Goal: Check status: Check status

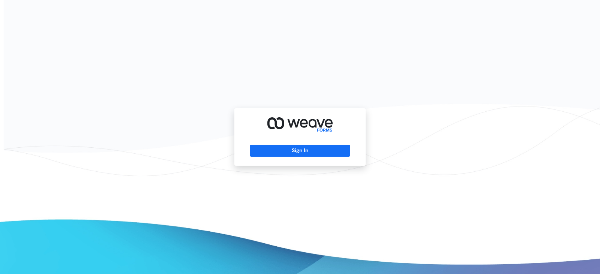
click at [311, 144] on div "Sign In" at bounding box center [299, 136] width 131 height 57
drag, startPoint x: 319, startPoint y: 148, endPoint x: 326, endPoint y: 148, distance: 6.7
click at [319, 148] on button "Sign In" at bounding box center [300, 151] width 100 height 12
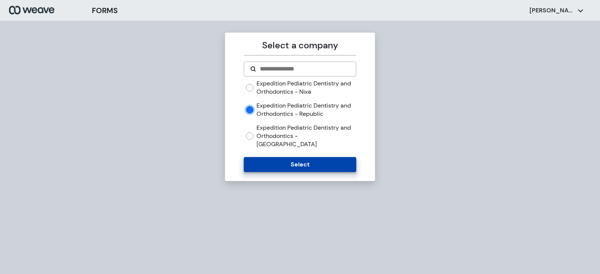
click at [305, 159] on button "Select" at bounding box center [300, 164] width 112 height 15
